Goal: Information Seeking & Learning: Understand process/instructions

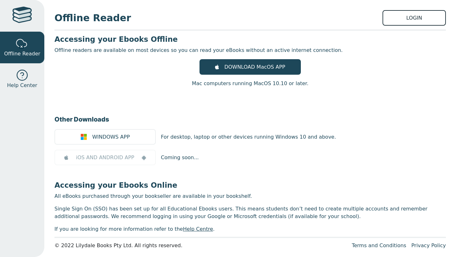
click at [395, 23] on link "LOGIN" at bounding box center [413, 18] width 63 height 16
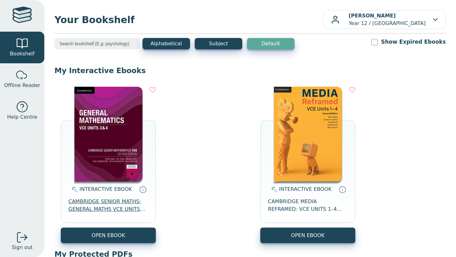
click at [109, 213] on span "CAMBRIDGE SENIOR MATHS: GENERAL MATHS VCE UNITS 3&4 EBOOK 2E" at bounding box center [108, 205] width 80 height 15
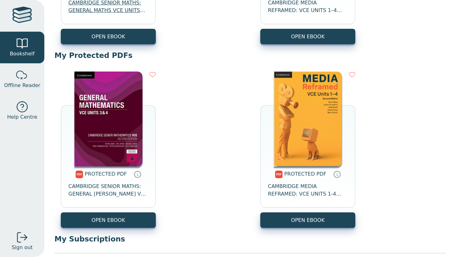
scroll to position [217, 0]
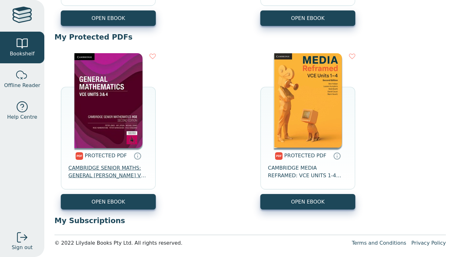
click at [107, 171] on span "CAMBRIDGE SENIOR MATHS: GENERAL [PERSON_NAME] VCE UNITS 3&4" at bounding box center [108, 171] width 80 height 15
click at [104, 172] on span "CAMBRIDGE SENIOR MATHS: GENERAL [PERSON_NAME] VCE UNITS 3&4" at bounding box center [108, 171] width 80 height 15
